Goal: Task Accomplishment & Management: Complete application form

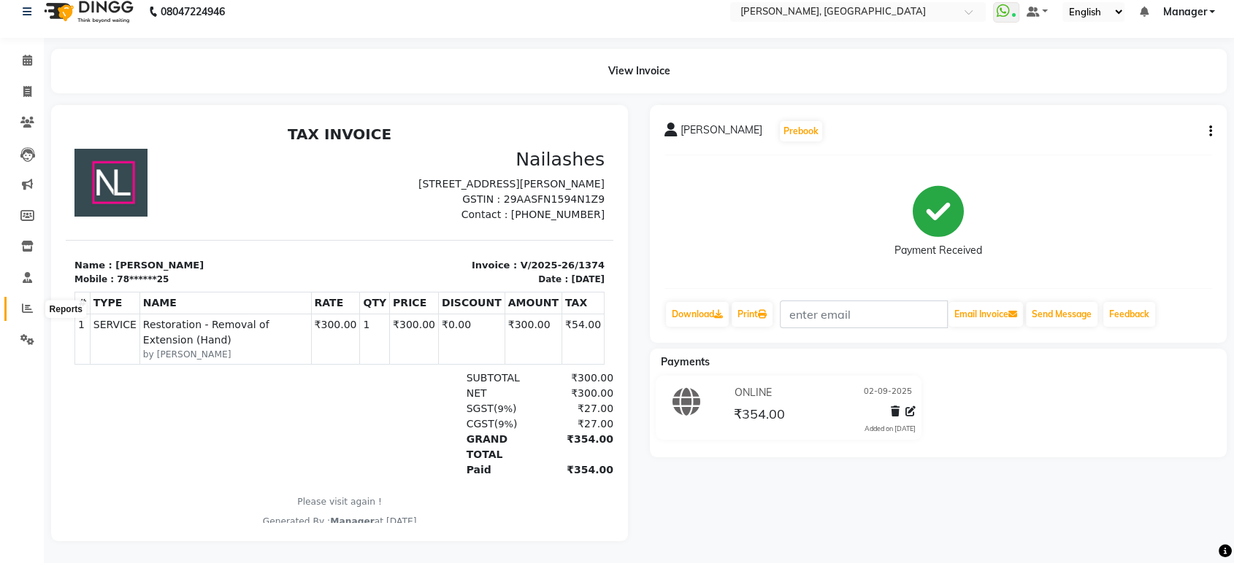
click at [25, 303] on icon at bounding box center [27, 308] width 11 height 11
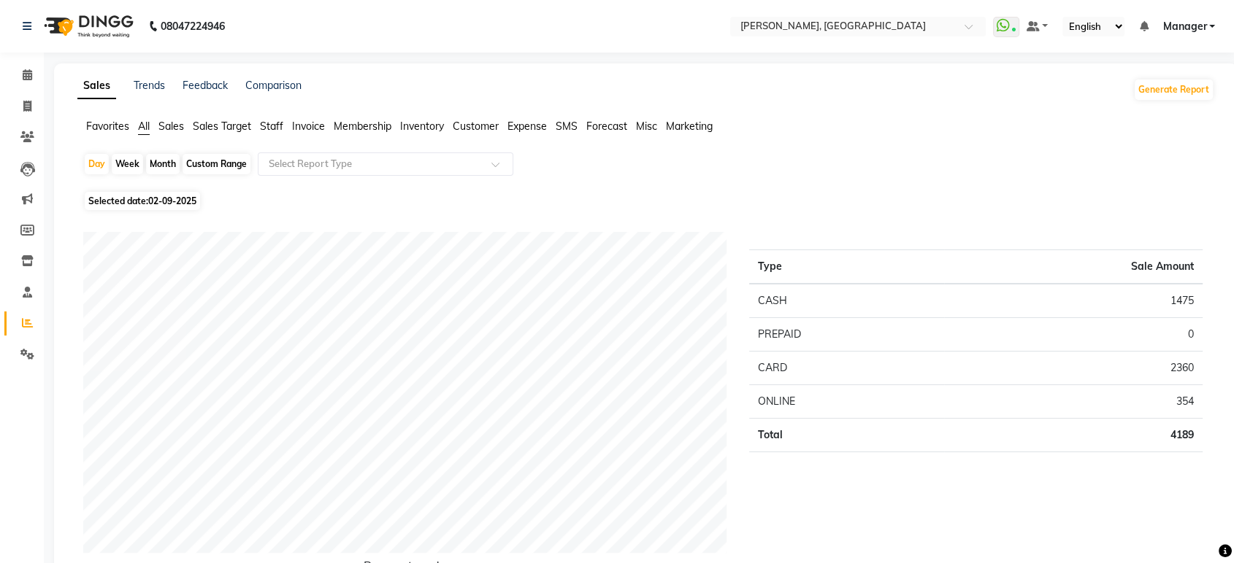
click at [277, 129] on span "Staff" at bounding box center [271, 126] width 23 height 13
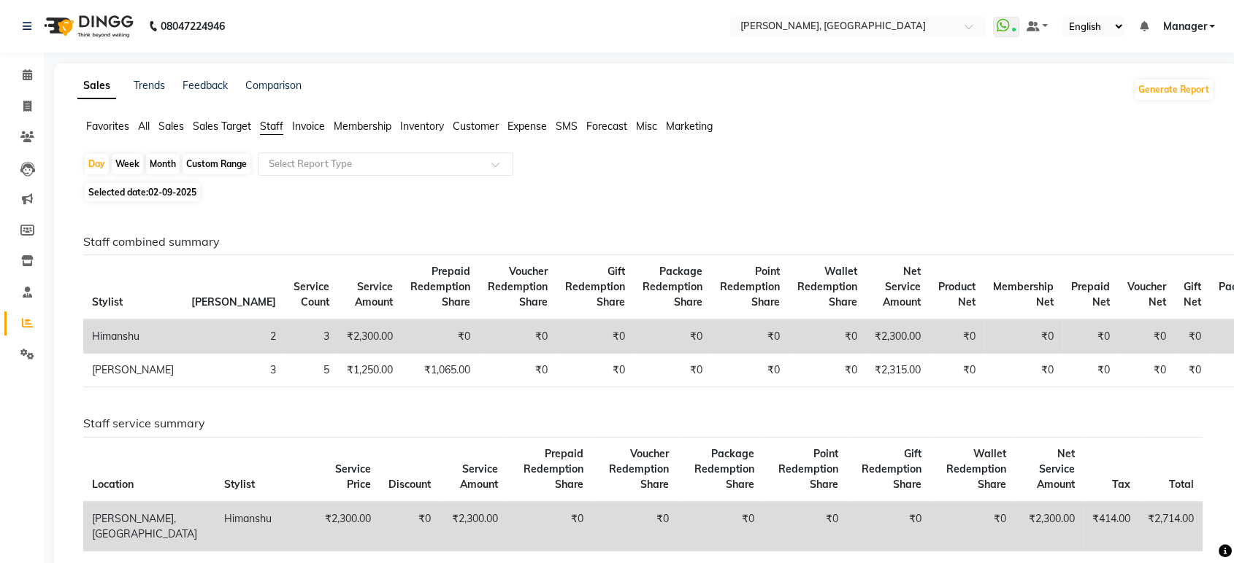
click at [165, 157] on div "Month" at bounding box center [163, 164] width 34 height 20
select select "9"
select select "2025"
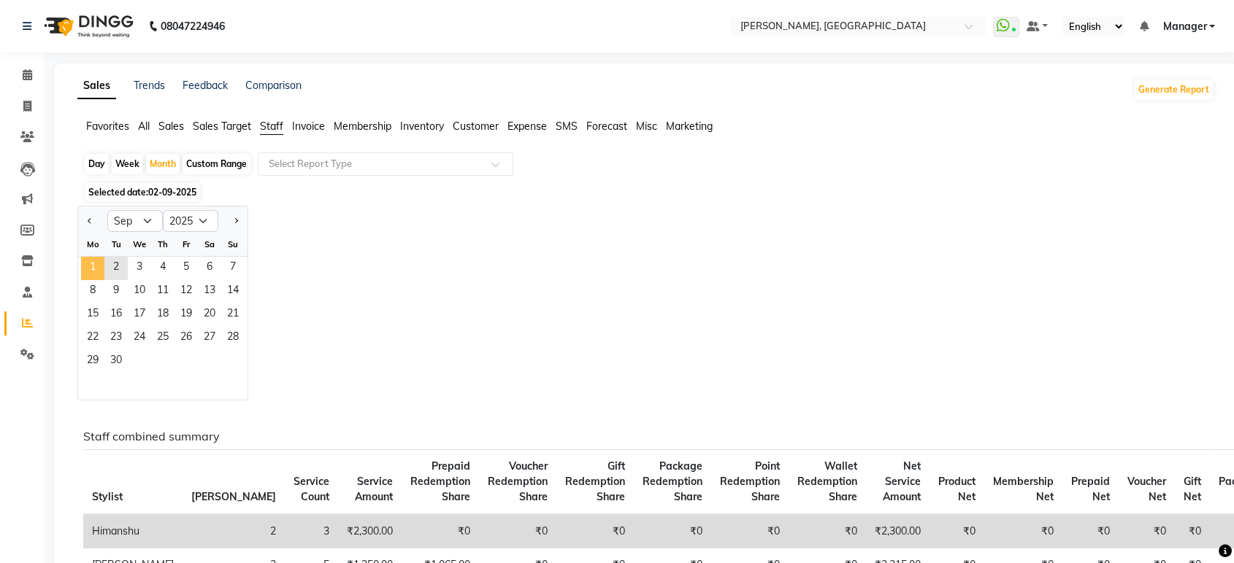
click at [96, 258] on span "1" at bounding box center [92, 268] width 23 height 23
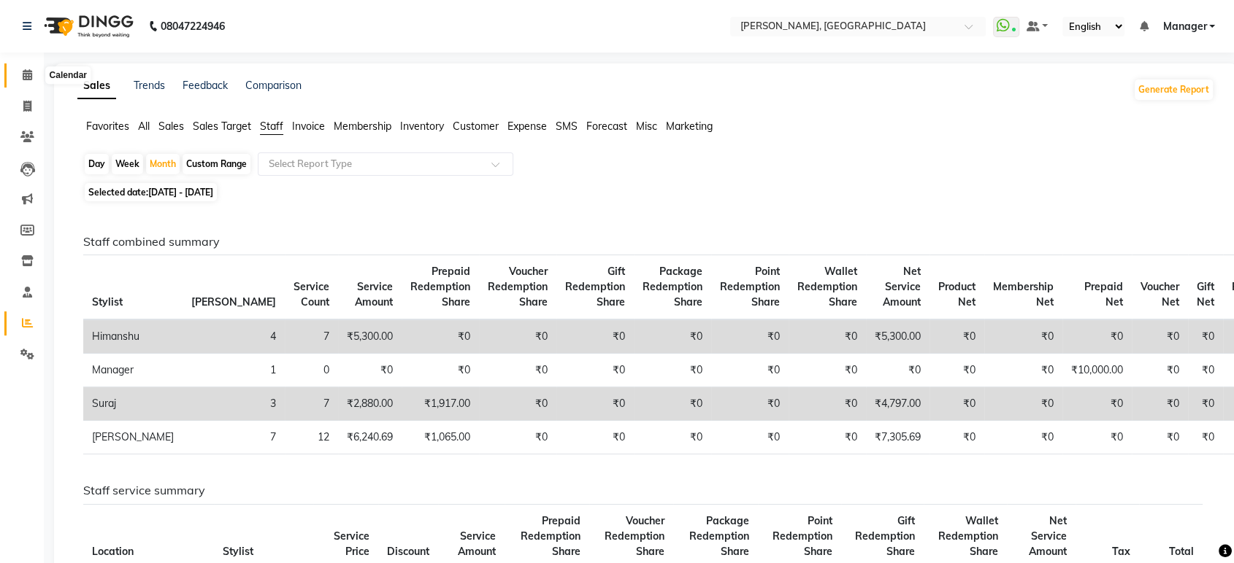
click at [33, 78] on span at bounding box center [28, 75] width 26 height 17
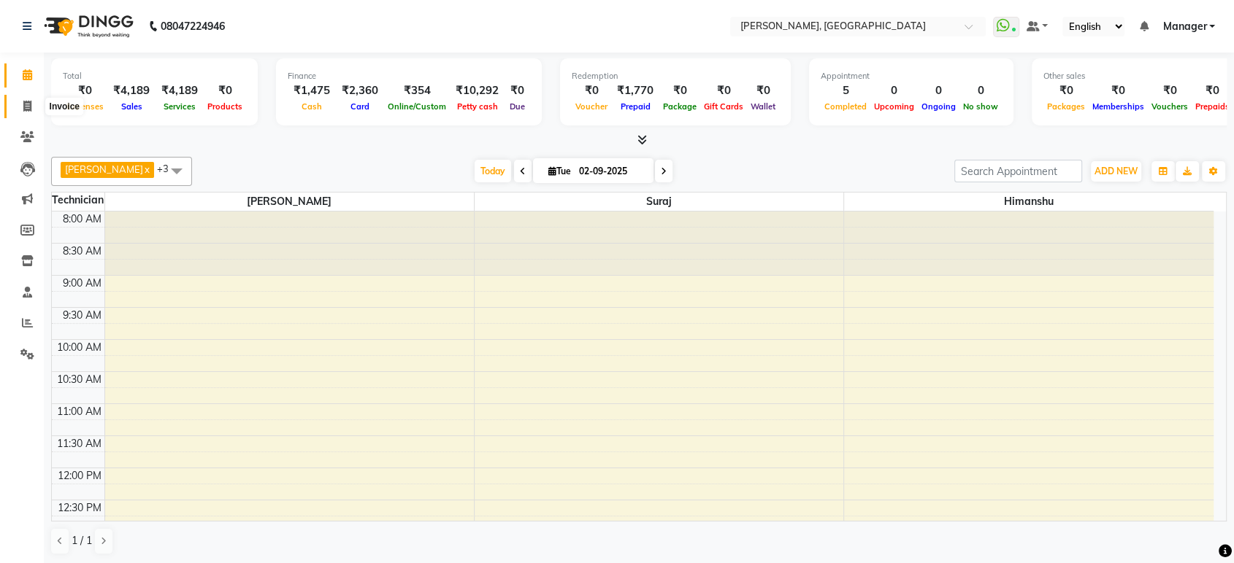
click at [28, 109] on icon at bounding box center [27, 106] width 8 height 11
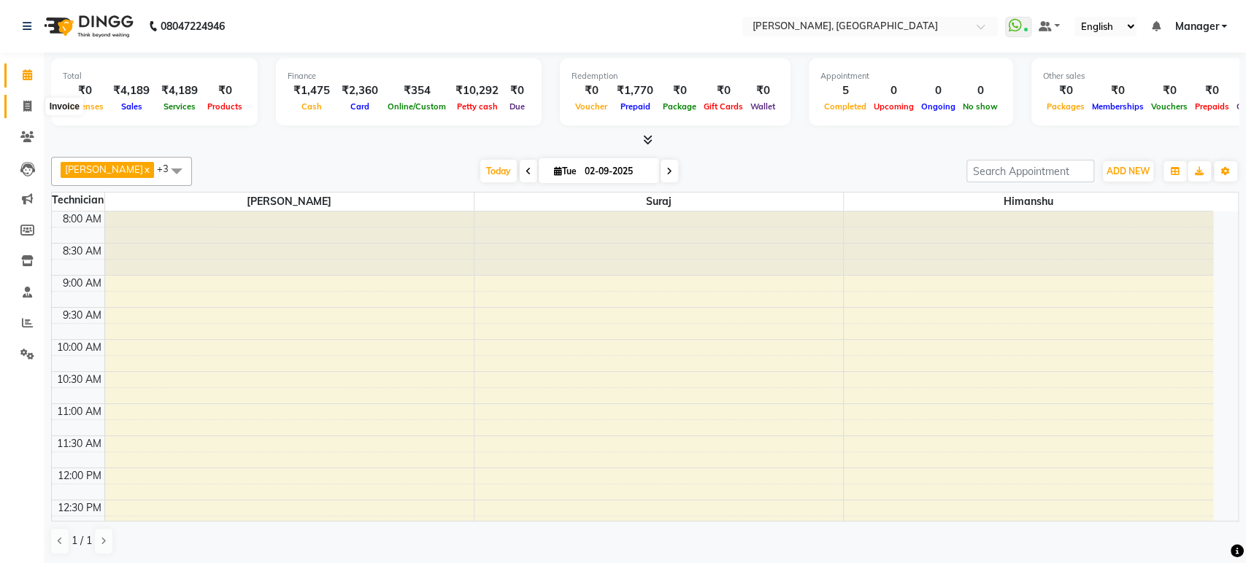
select select "4998"
select select "service"
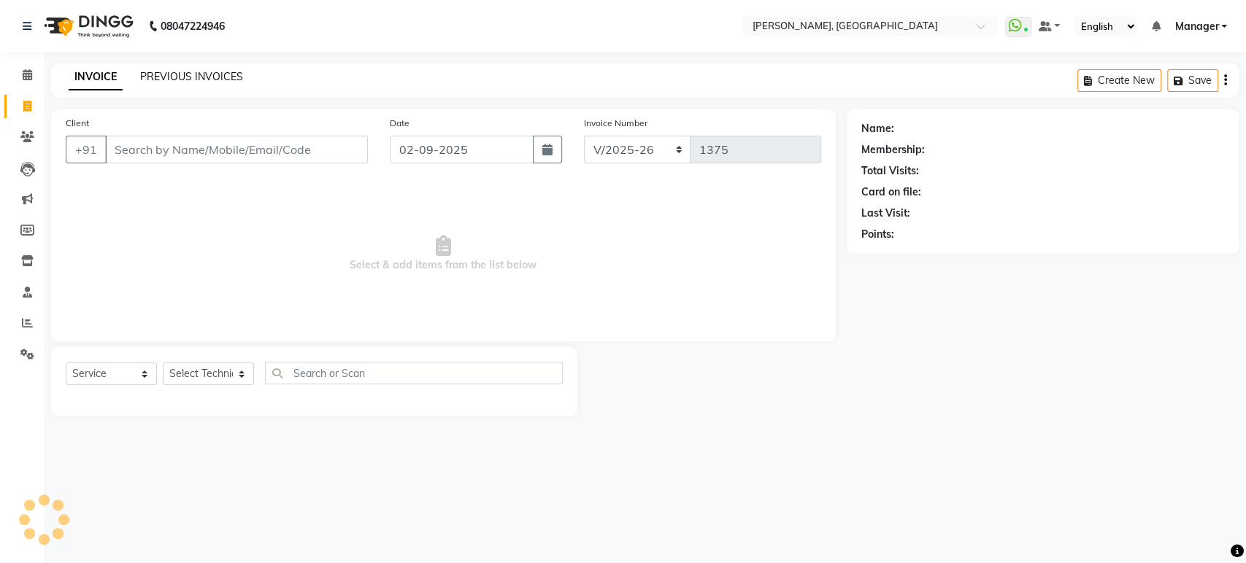
click at [193, 80] on link "PREVIOUS INVOICES" at bounding box center [191, 76] width 103 height 13
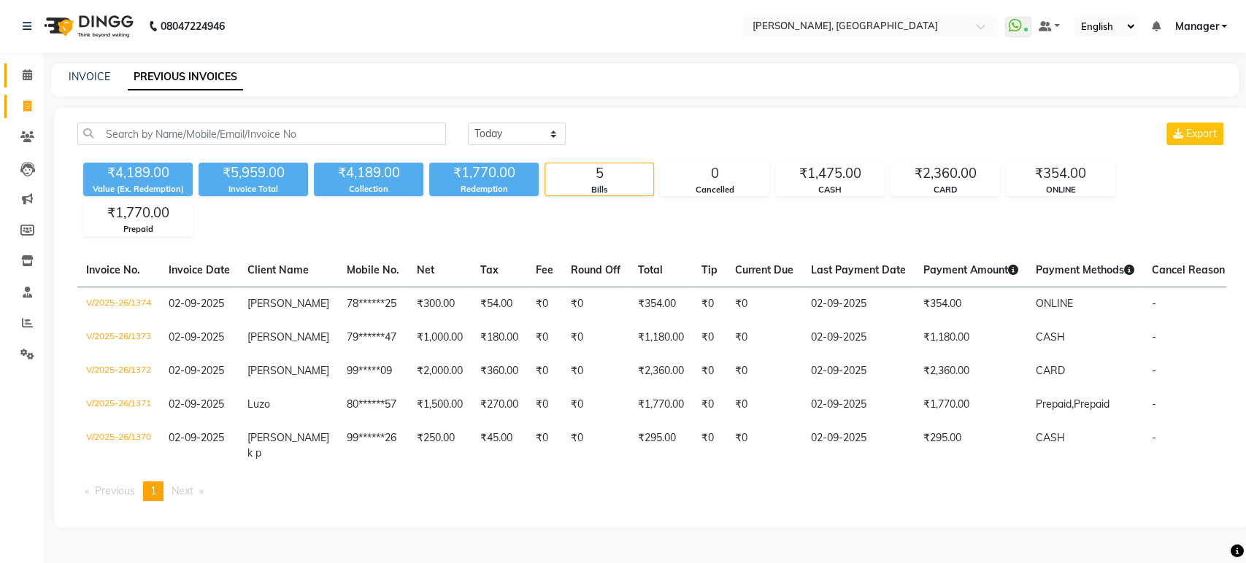
click at [31, 74] on icon at bounding box center [27, 74] width 9 height 11
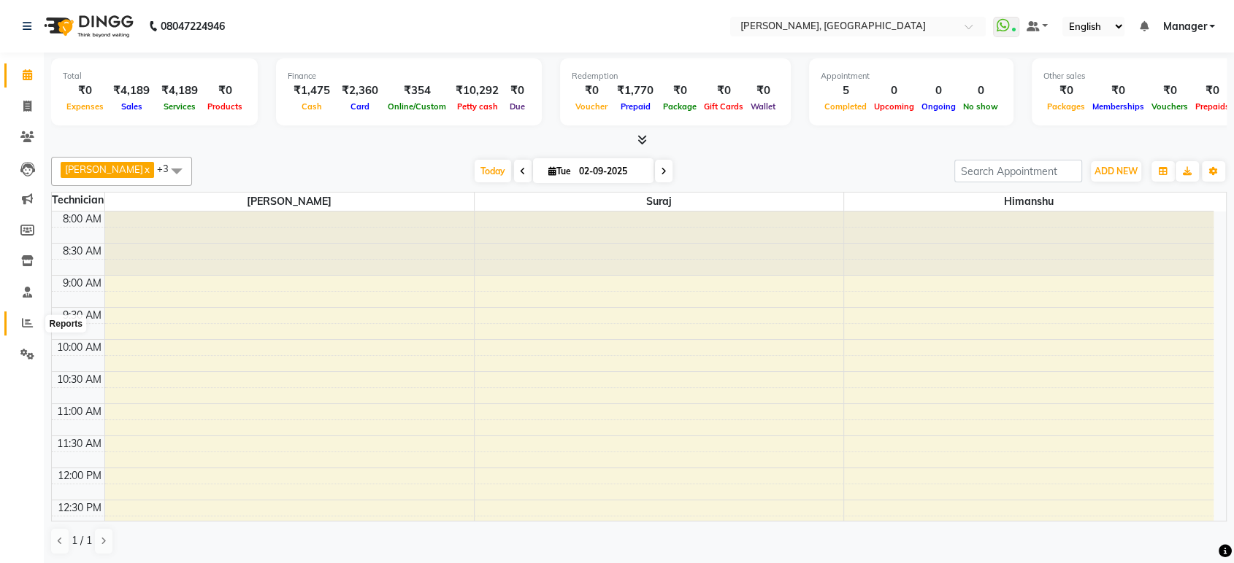
click at [28, 324] on icon at bounding box center [27, 323] width 11 height 11
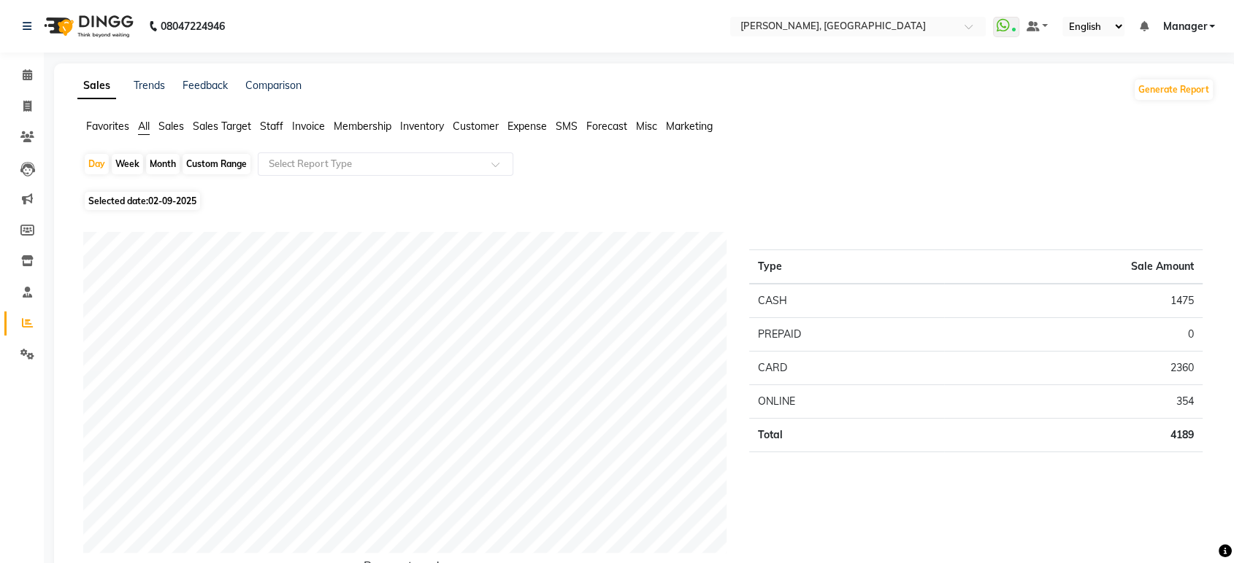
click at [278, 124] on span "Staff" at bounding box center [271, 126] width 23 height 13
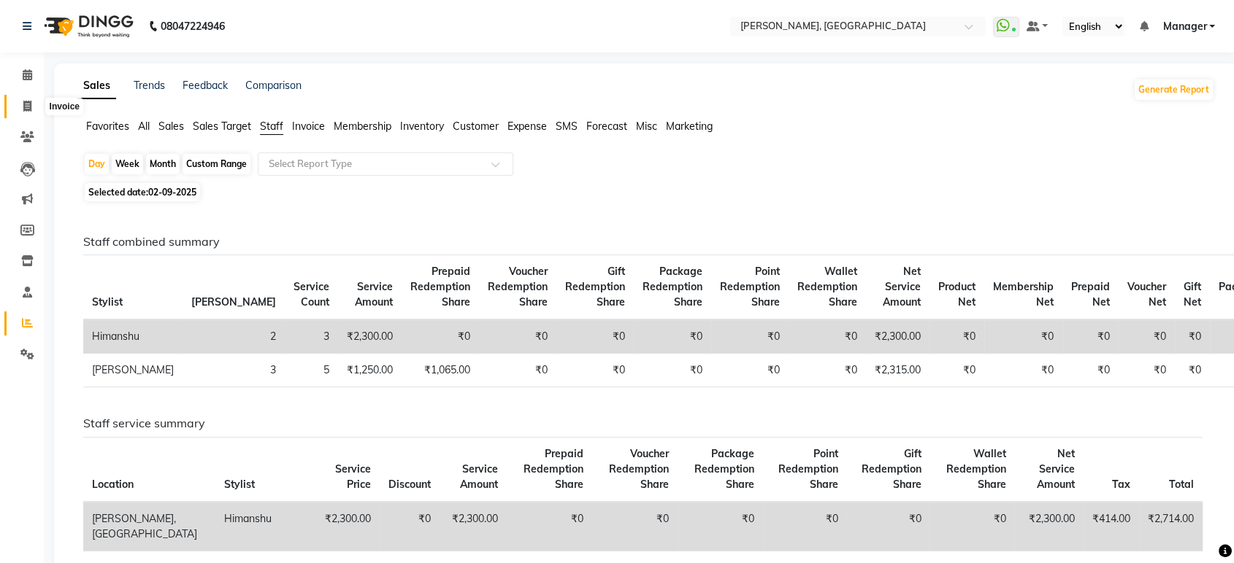
click at [24, 99] on span at bounding box center [28, 107] width 26 height 17
select select "service"
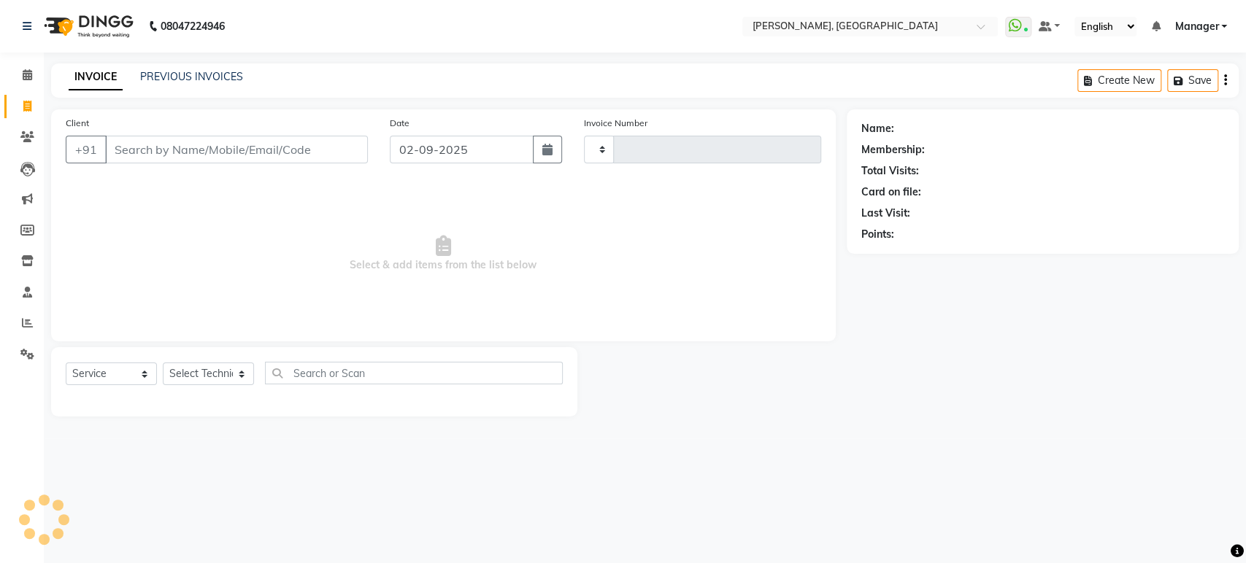
type input "1375"
select select "4998"
click at [193, 369] on select "Select Technician [PERSON_NAME] Manager [PERSON_NAME]" at bounding box center [208, 374] width 91 height 23
select select "88386"
click at [163, 363] on select "Select Technician [PERSON_NAME] Manager [PERSON_NAME]" at bounding box center [208, 374] width 91 height 23
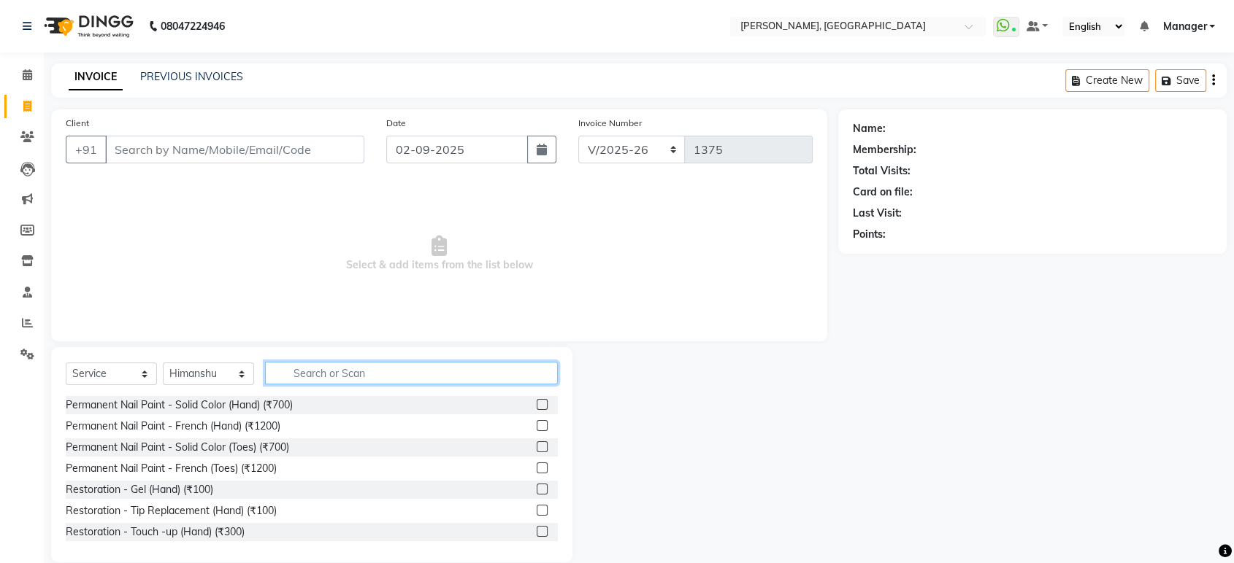
click at [308, 376] on input "text" at bounding box center [411, 373] width 293 height 23
type input "rem"
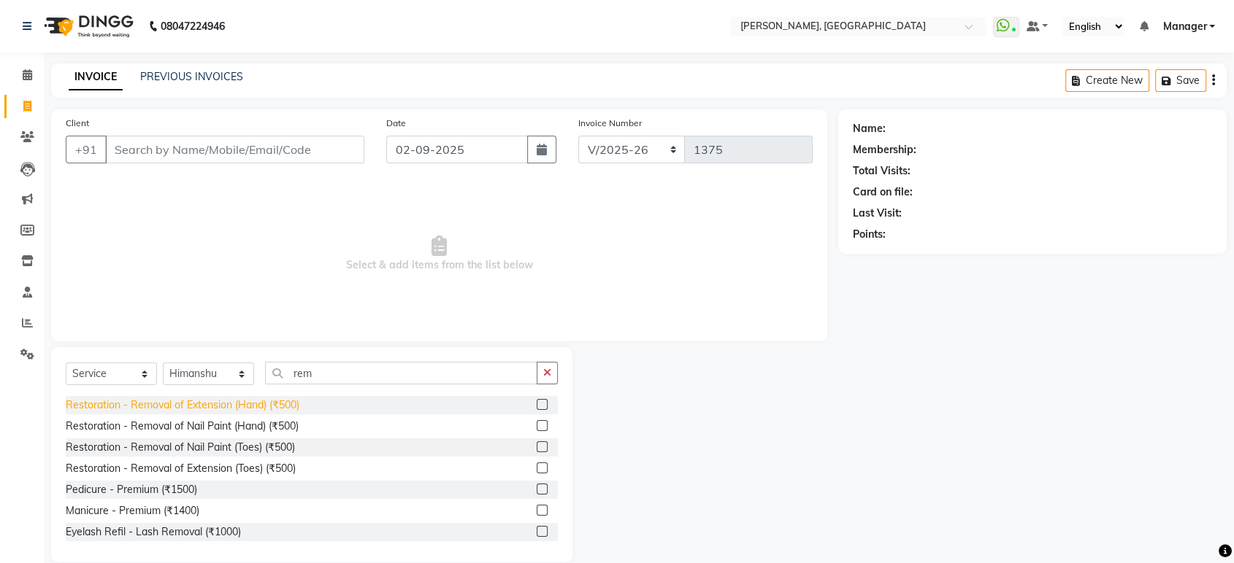
click at [262, 407] on div "Restoration - Removal of Extension (Hand) (₹500)" at bounding box center [183, 405] width 234 height 15
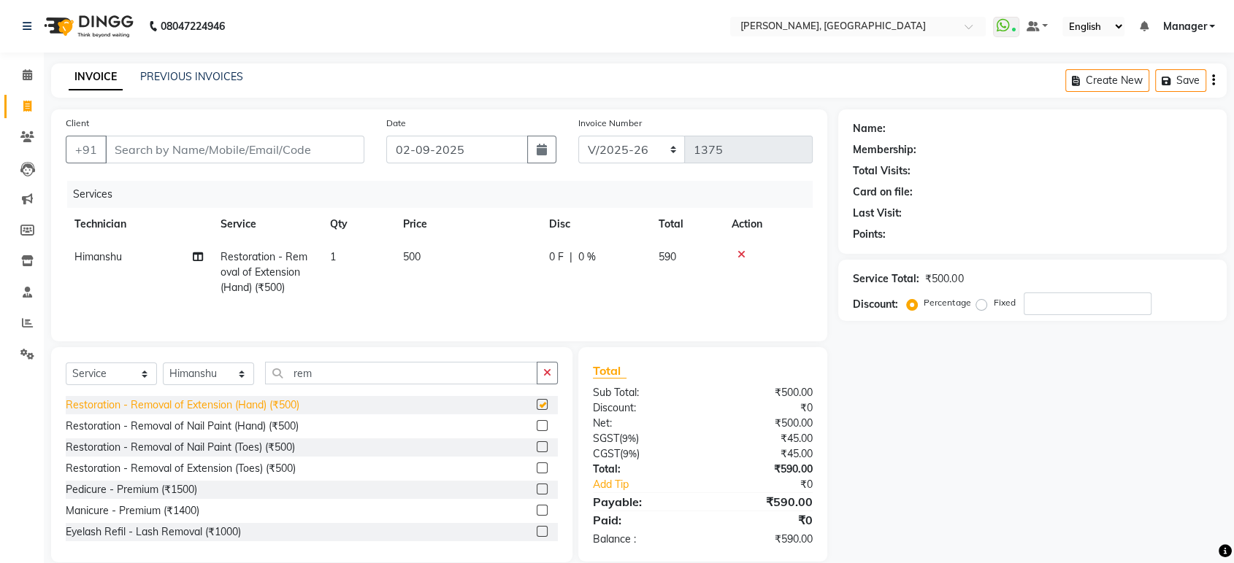
checkbox input "false"
click at [154, 154] on input "Client" at bounding box center [234, 150] width 259 height 28
type input "9"
type input "0"
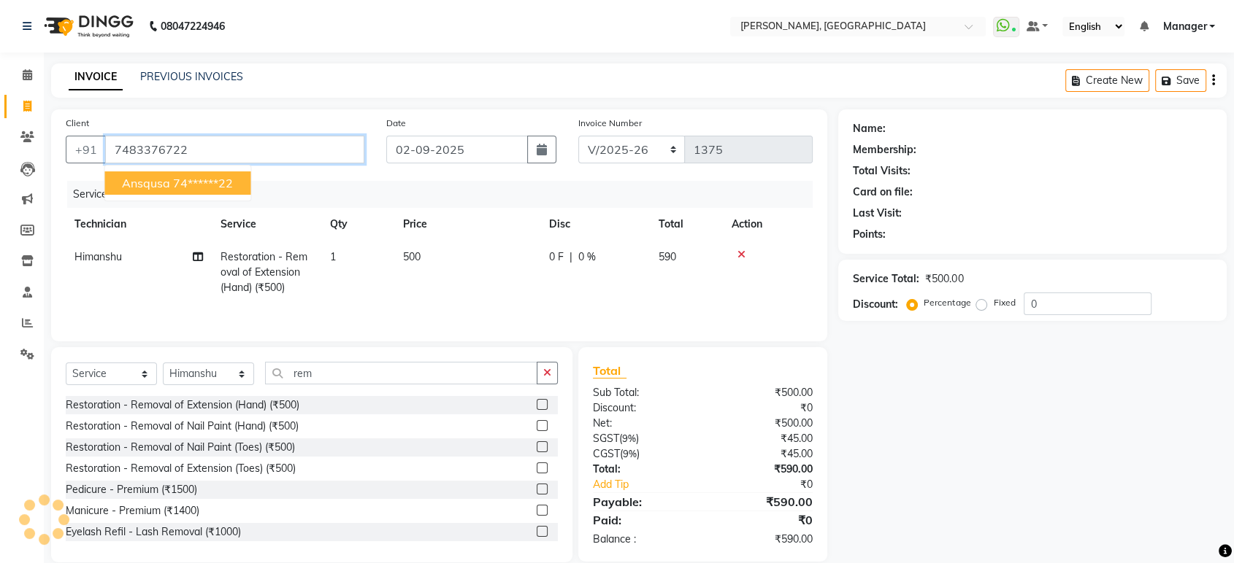
type input "7483376722"
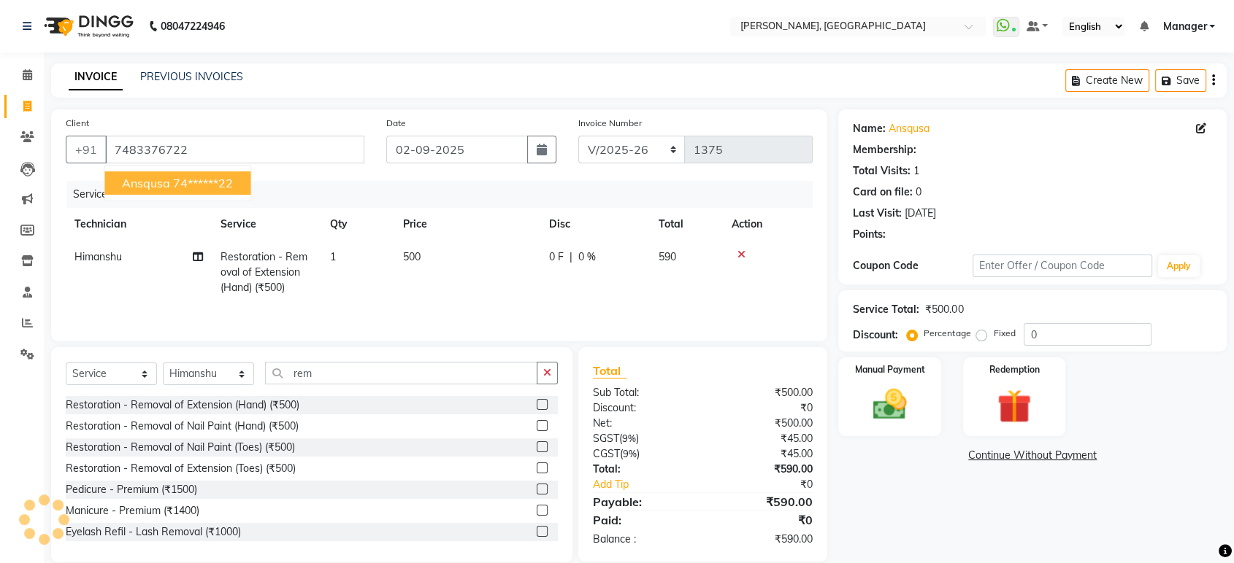
select select "1: Object"
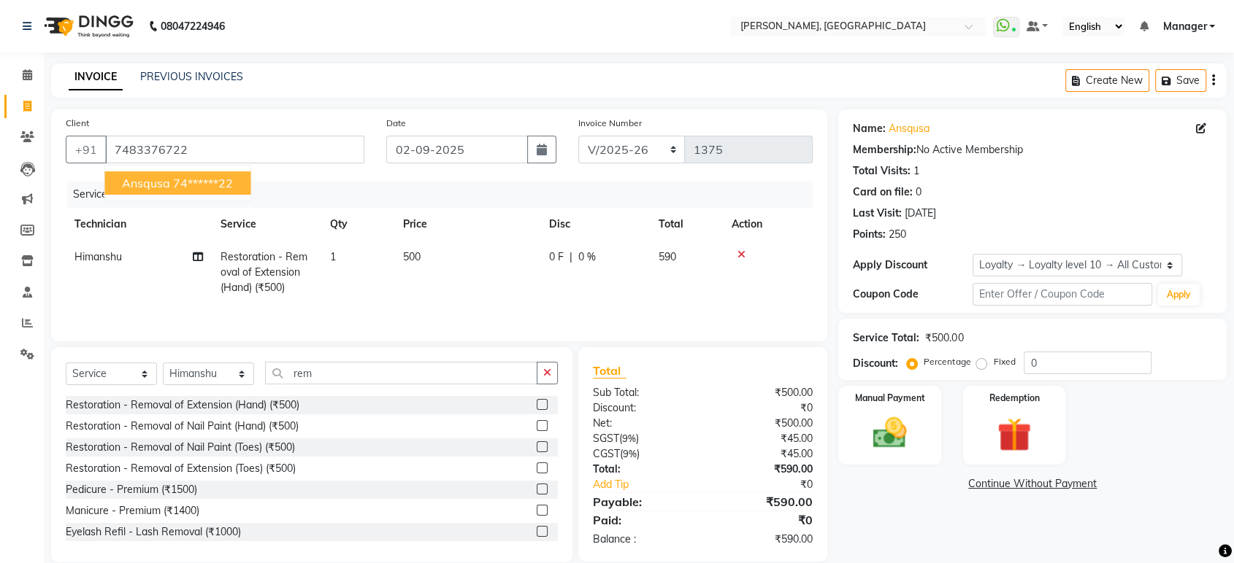
click at [182, 188] on ngb-highlight "74******22" at bounding box center [203, 183] width 60 height 15
type input "74******22"
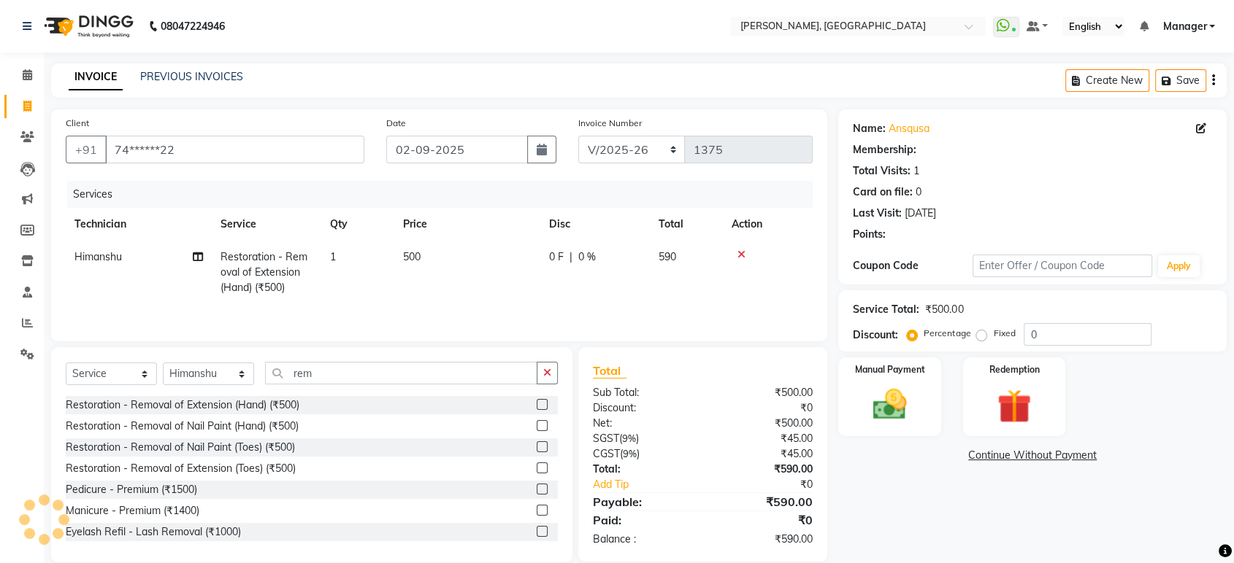
select select "1: Object"
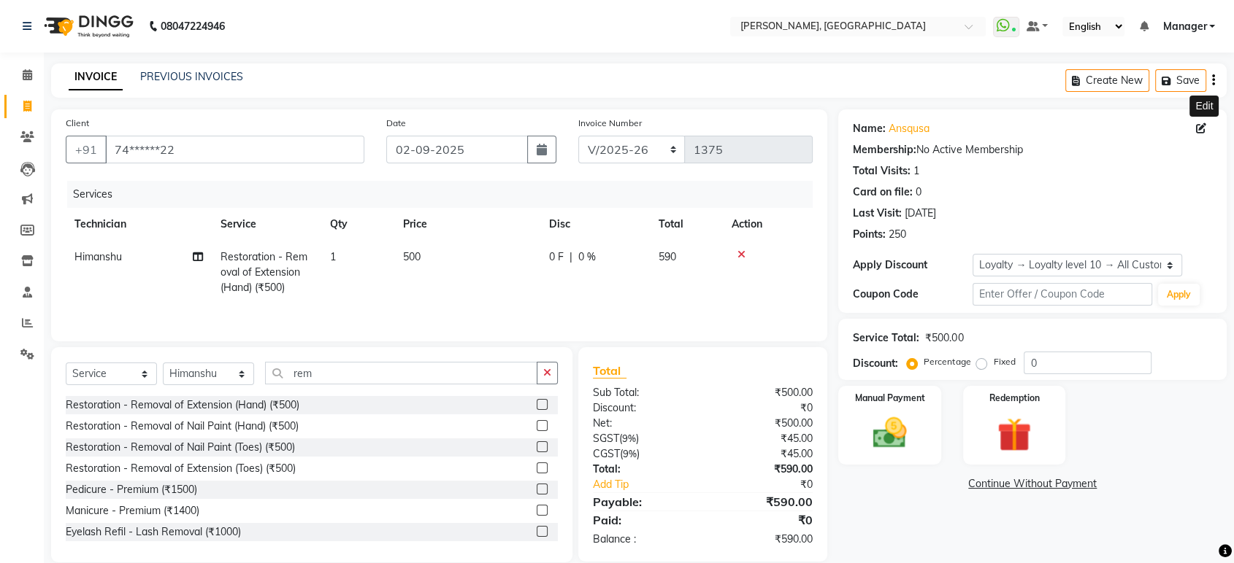
click at [1201, 127] on icon at bounding box center [1201, 128] width 10 height 10
select select "21"
select select "[DEMOGRAPHIC_DATA]"
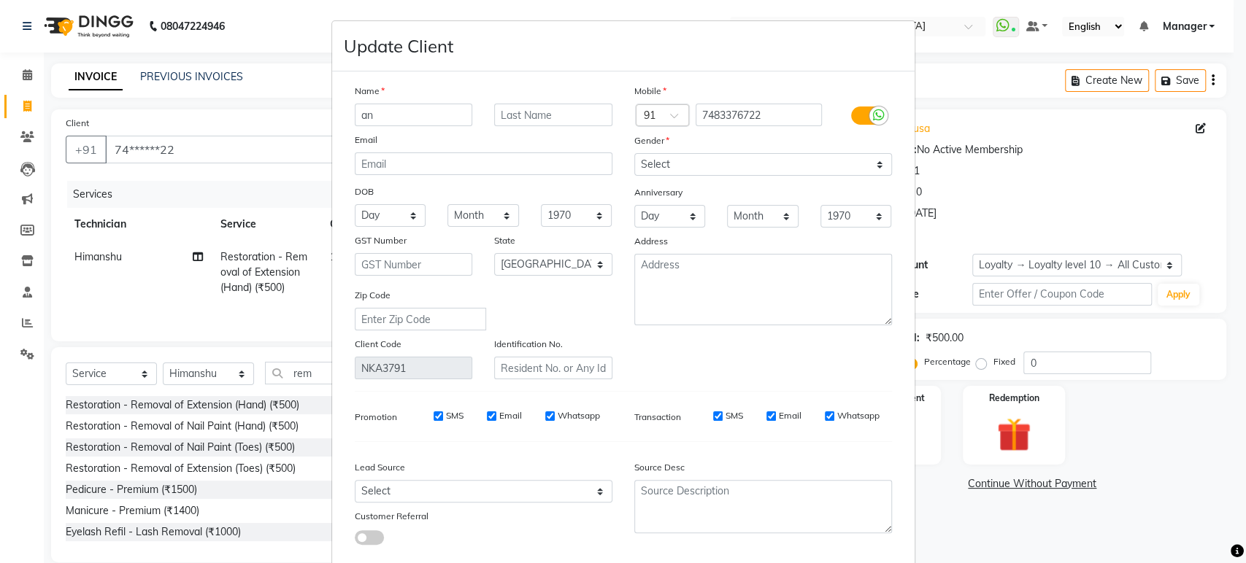
type input "a"
type input "[PERSON_NAME]"
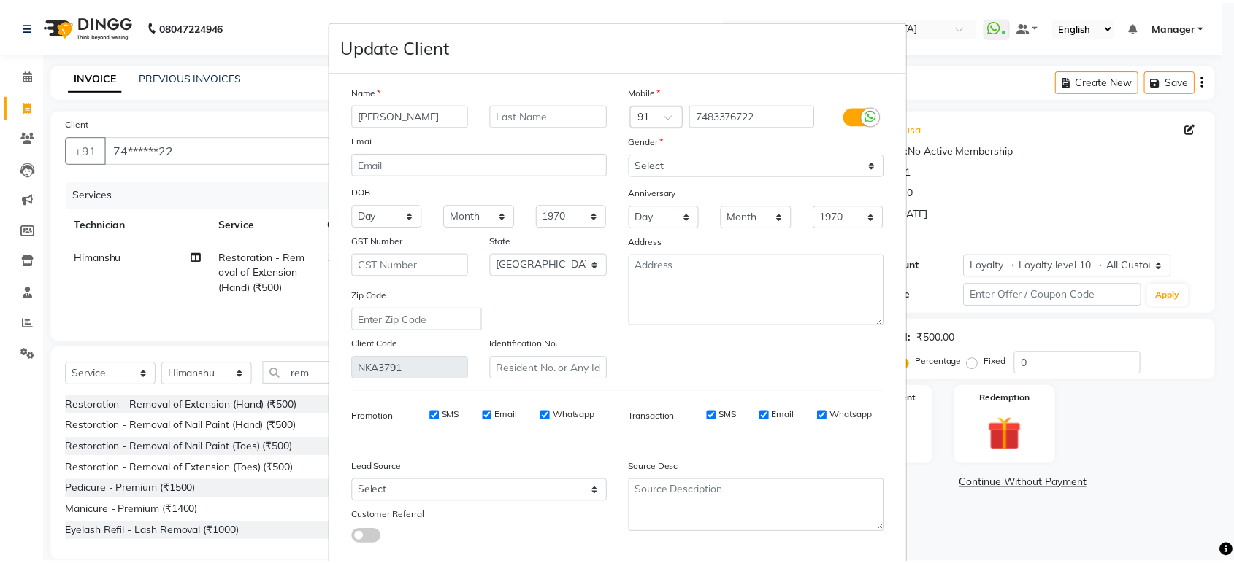
scroll to position [81, 0]
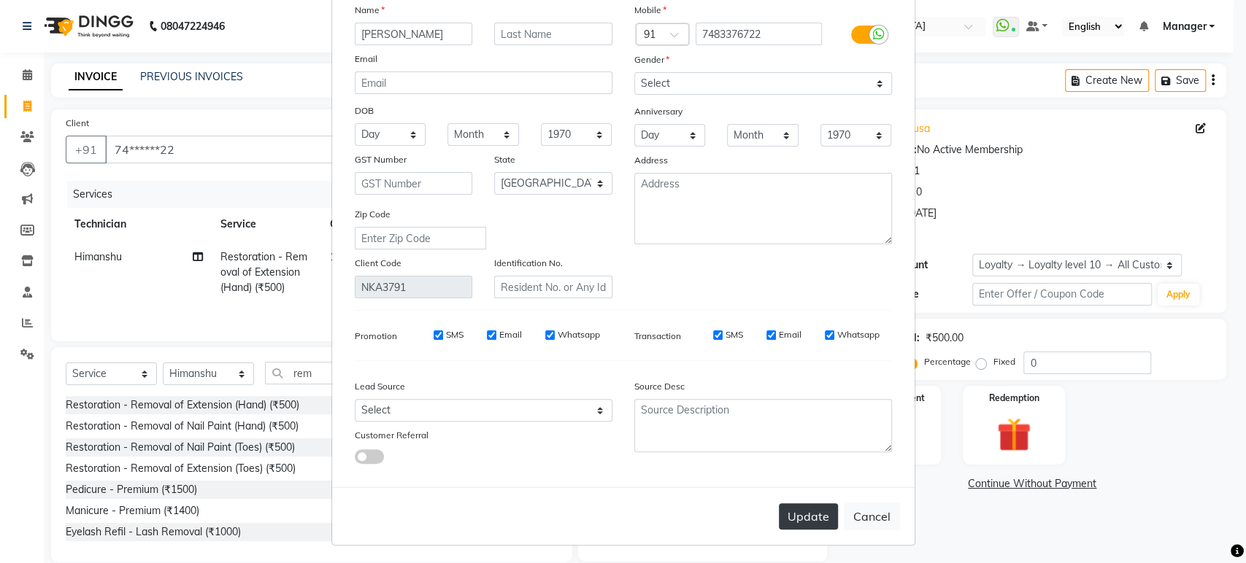
click at [799, 520] on button "Update" at bounding box center [808, 517] width 59 height 26
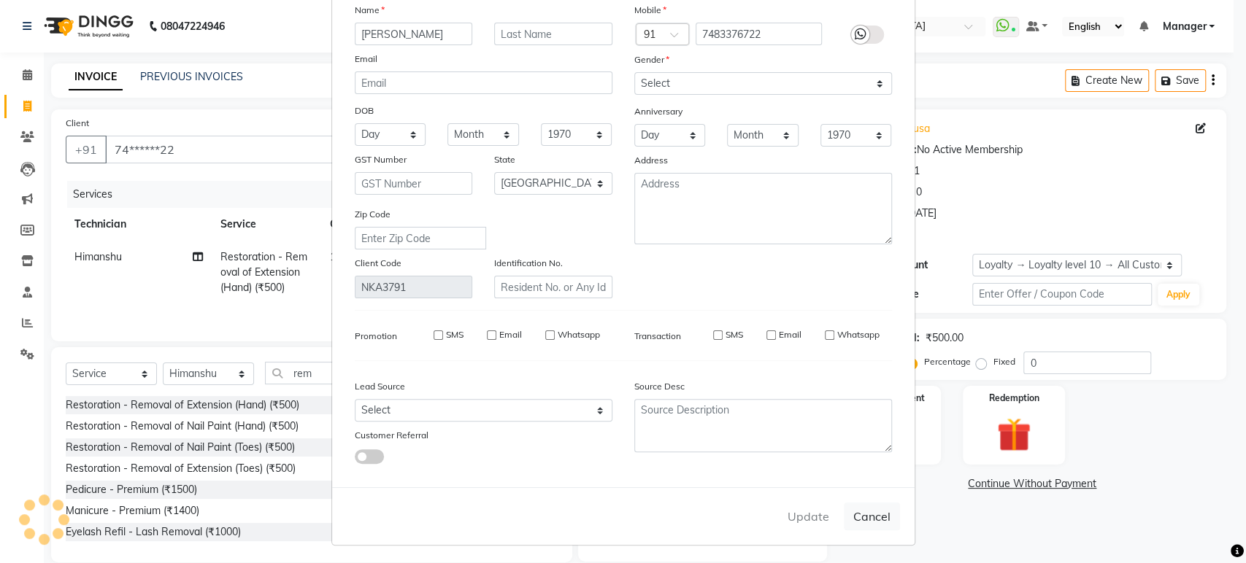
select select
select select "null"
select select
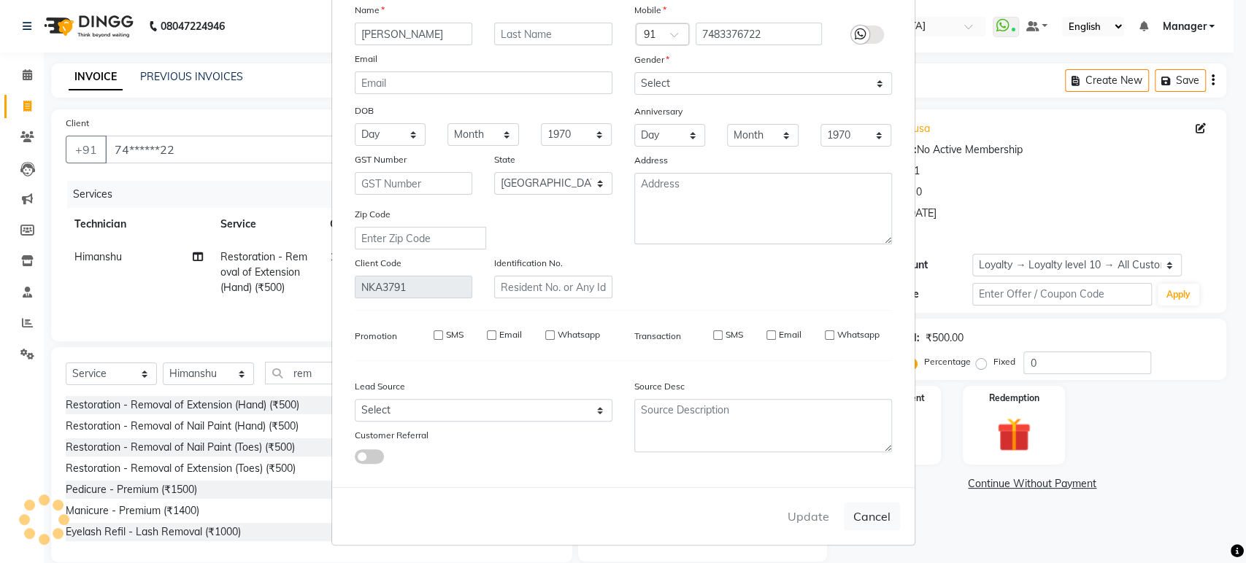
select select
checkbox input "false"
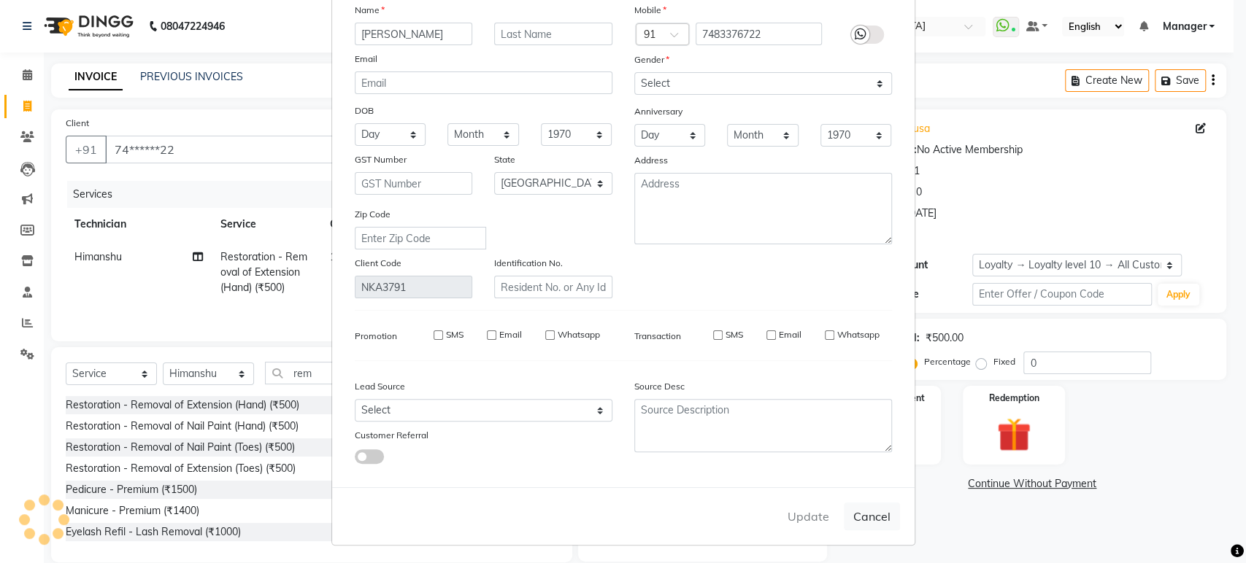
checkbox input "false"
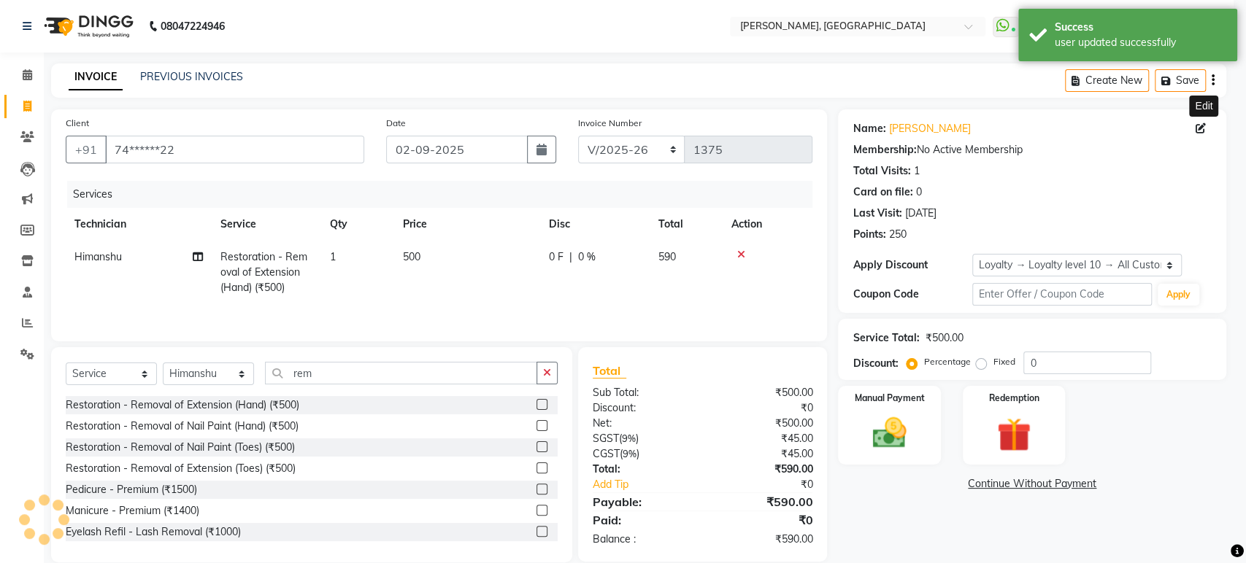
select select "1: Object"
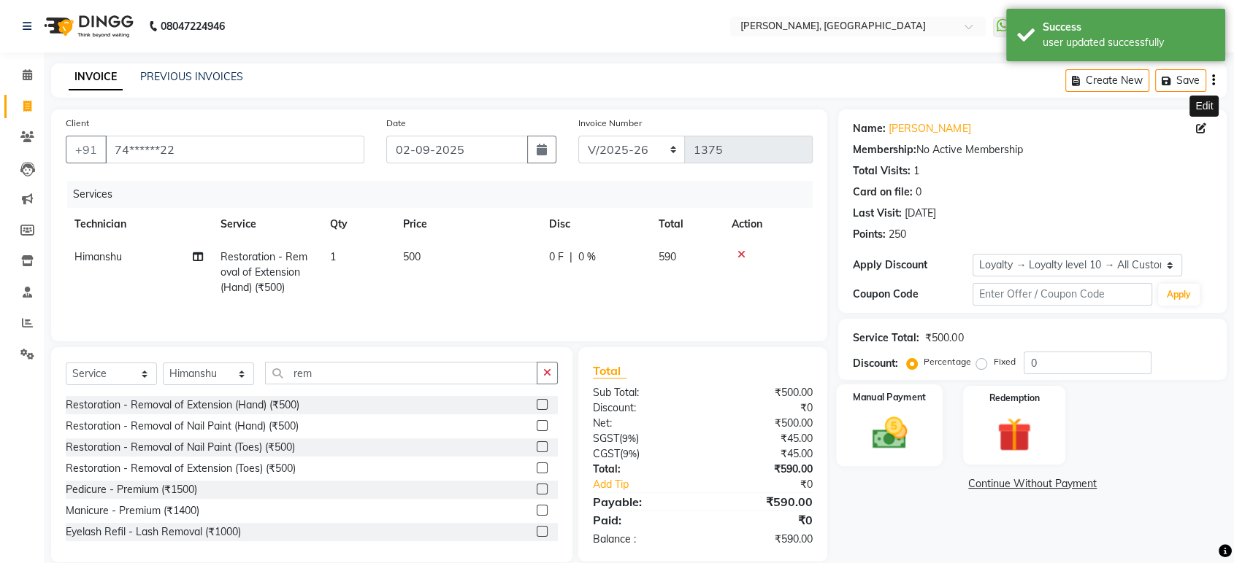
click at [882, 439] on img at bounding box center [889, 433] width 57 height 41
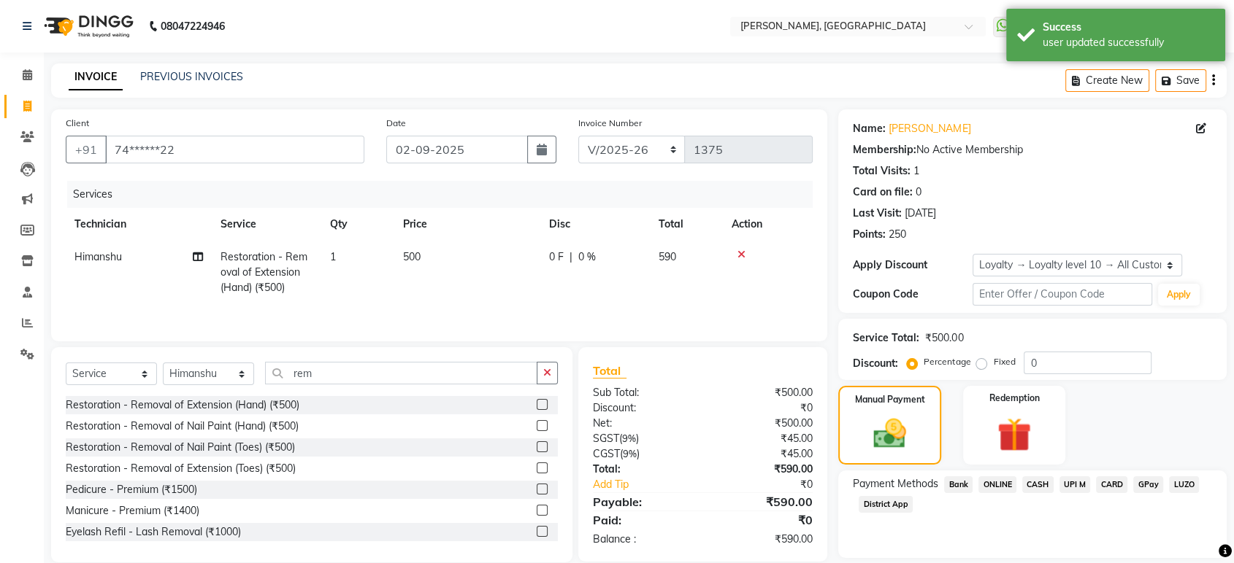
click at [999, 485] on span "ONLINE" at bounding box center [997, 485] width 38 height 17
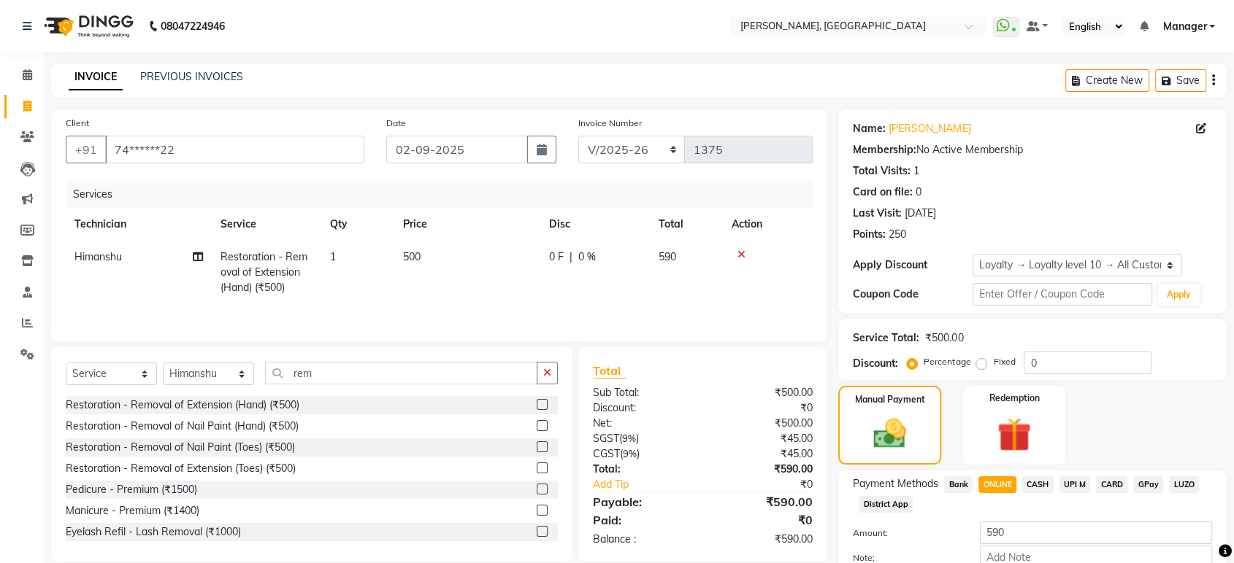
scroll to position [87, 0]
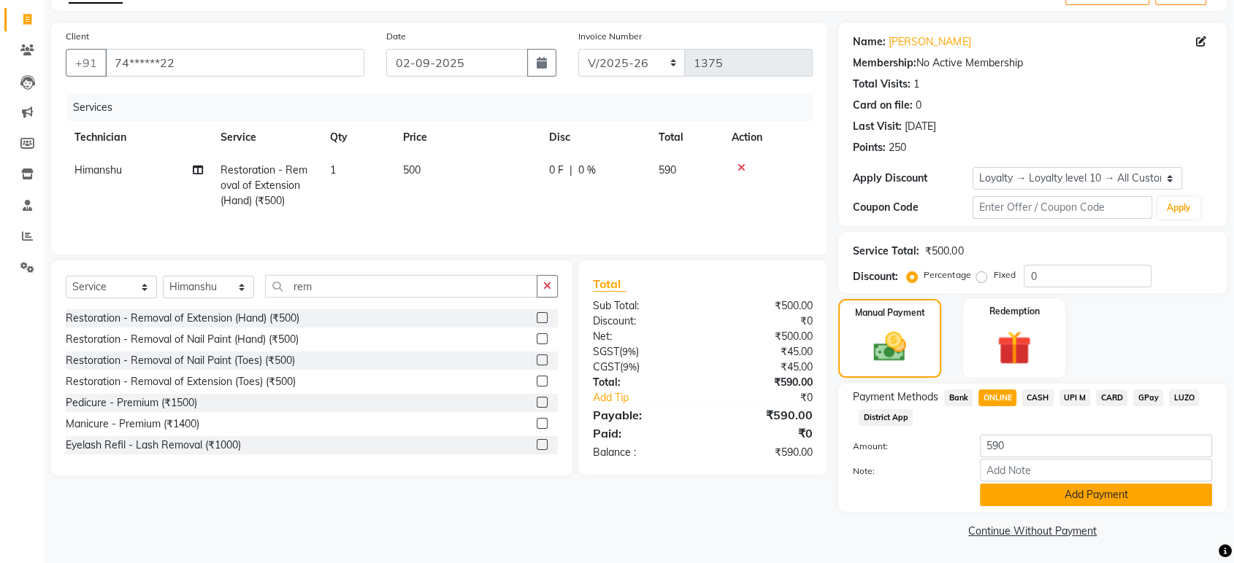
click at [1149, 501] on button "Add Payment" at bounding box center [1096, 495] width 232 height 23
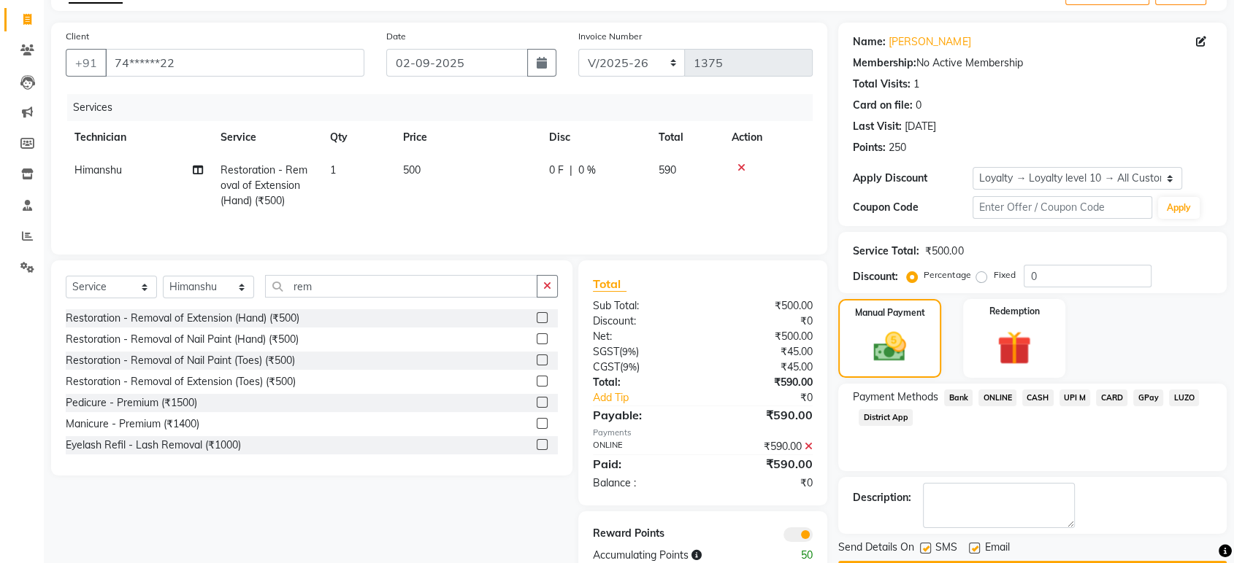
scroll to position [128, 0]
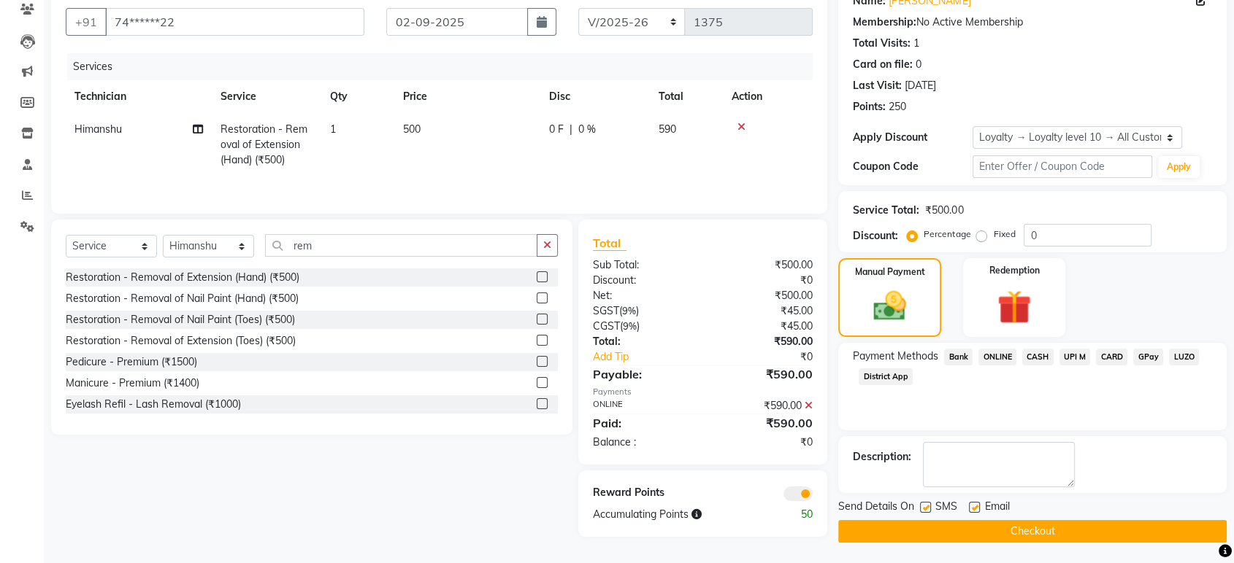
click at [1103, 530] on button "Checkout" at bounding box center [1032, 531] width 388 height 23
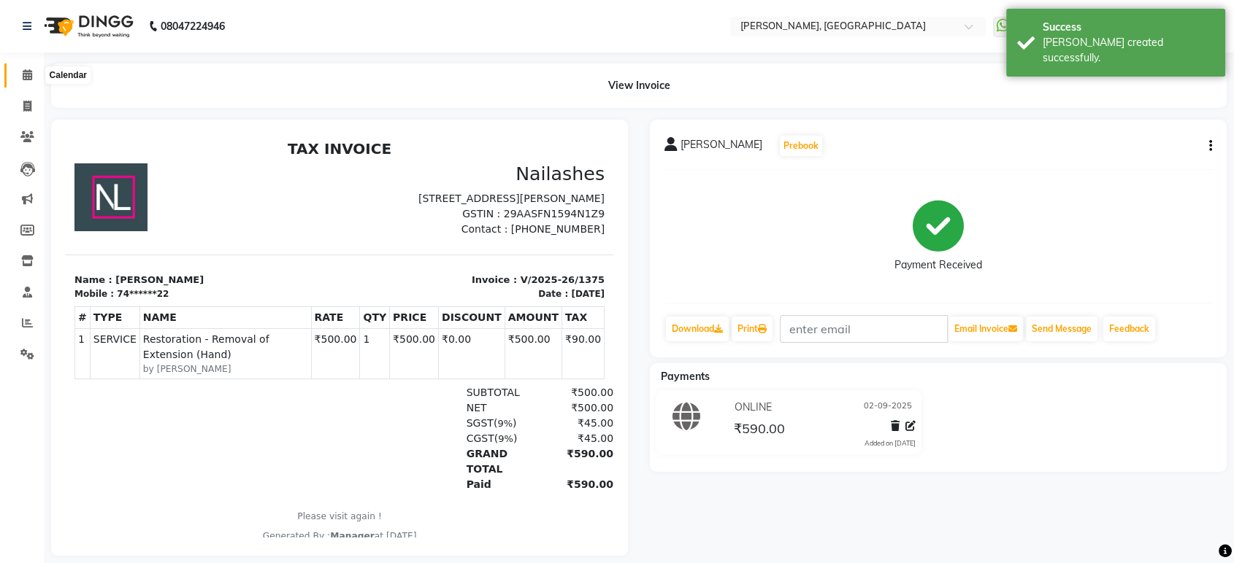
click at [28, 74] on icon at bounding box center [27, 74] width 9 height 11
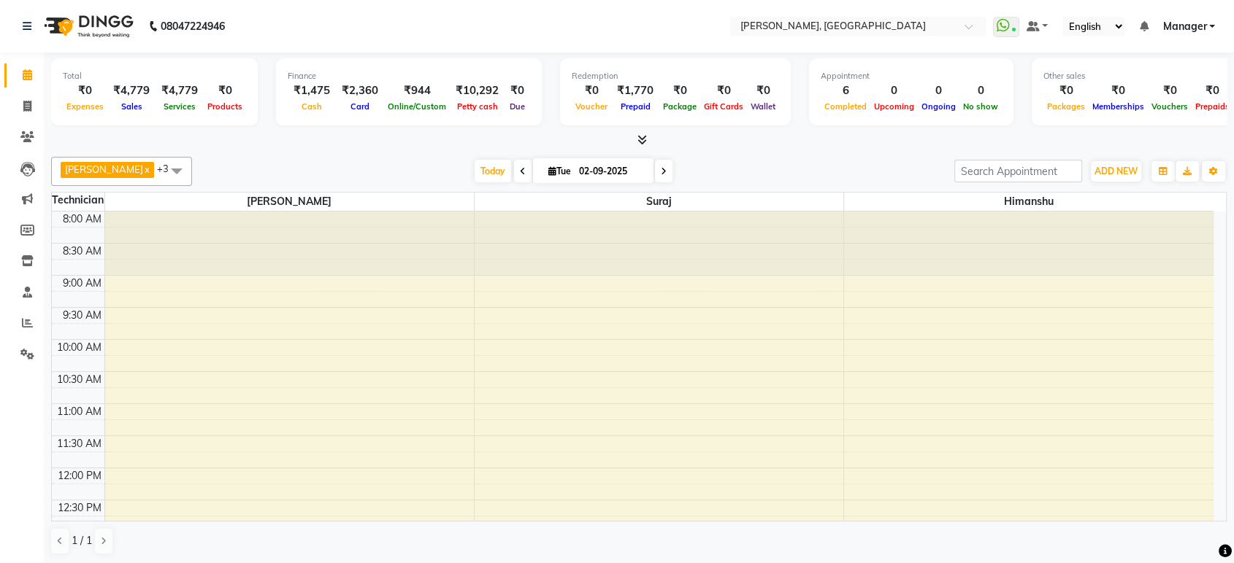
click at [642, 139] on icon at bounding box center [641, 139] width 9 height 11
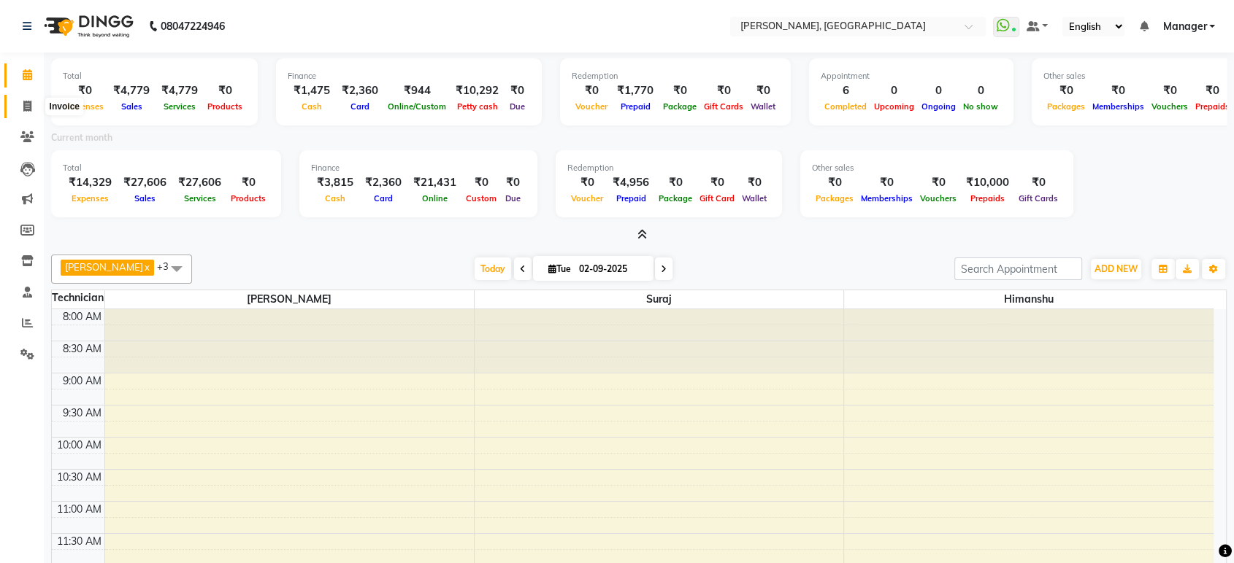
click at [31, 102] on icon at bounding box center [27, 106] width 8 height 11
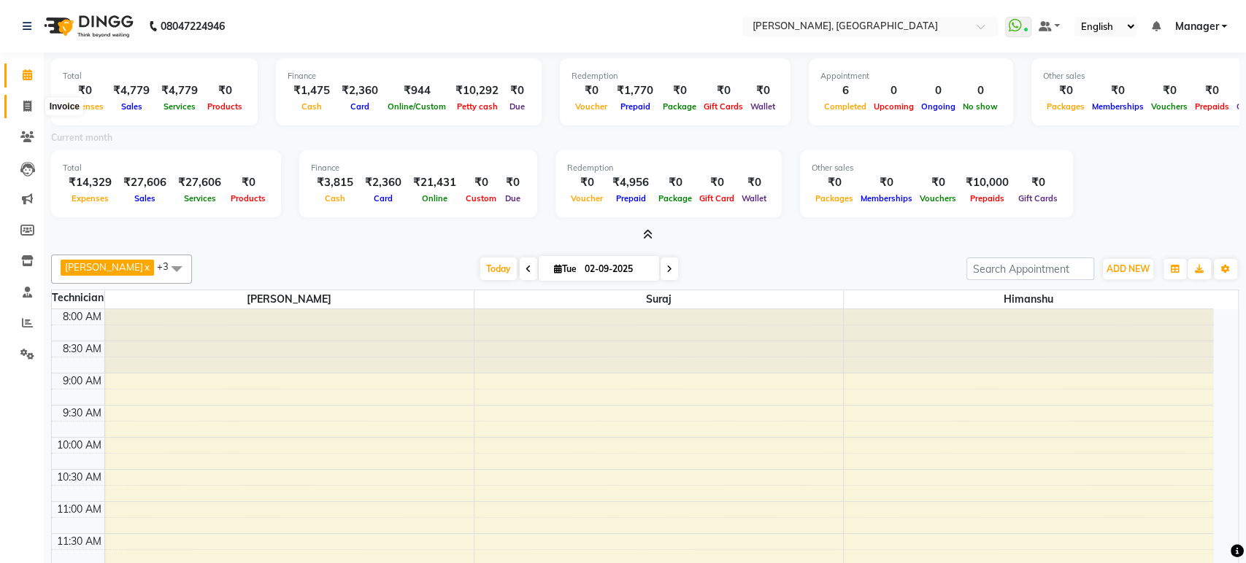
select select "4998"
select select "service"
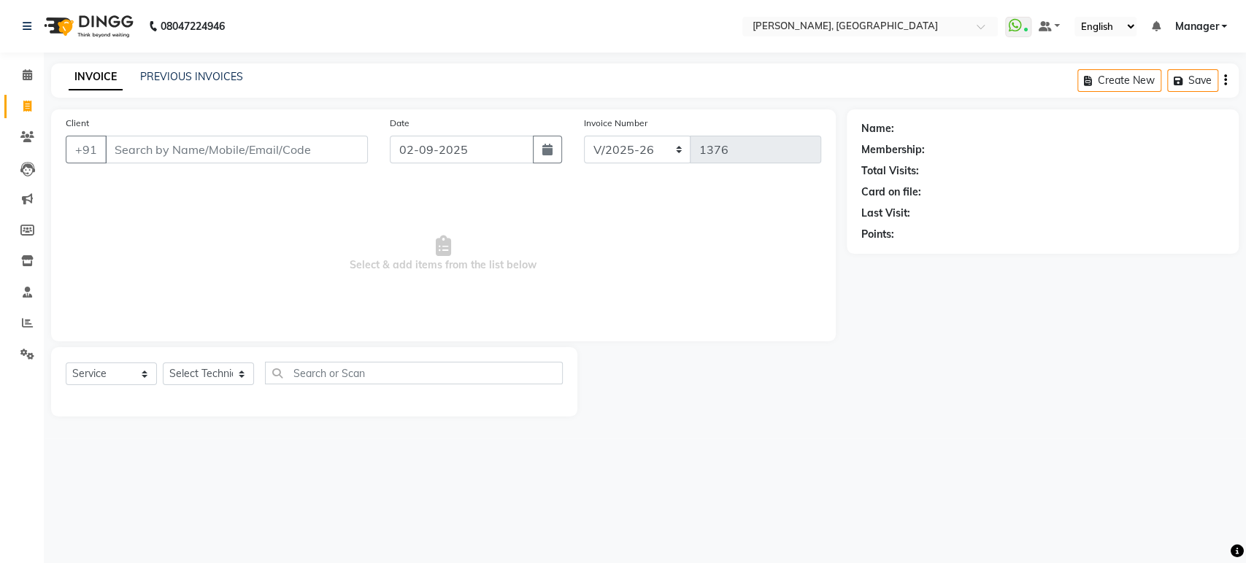
click at [175, 84] on div "PREVIOUS INVOICES" at bounding box center [191, 76] width 103 height 15
click at [174, 77] on link "PREVIOUS INVOICES" at bounding box center [191, 76] width 103 height 13
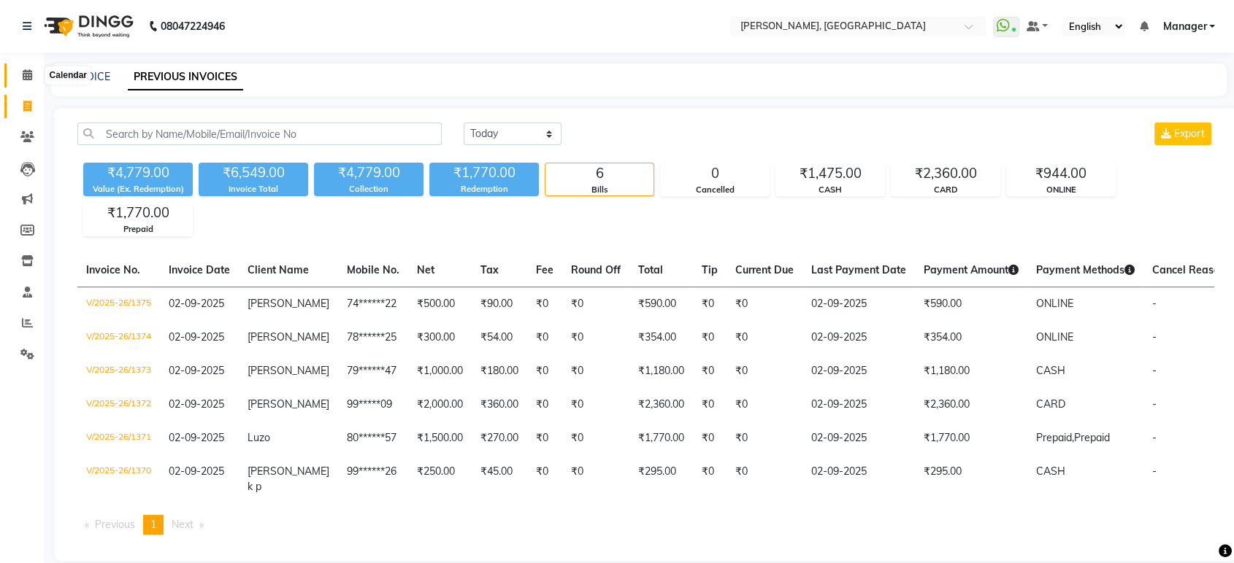
click at [37, 77] on span at bounding box center [28, 75] width 26 height 17
